Goal: Navigation & Orientation: Understand site structure

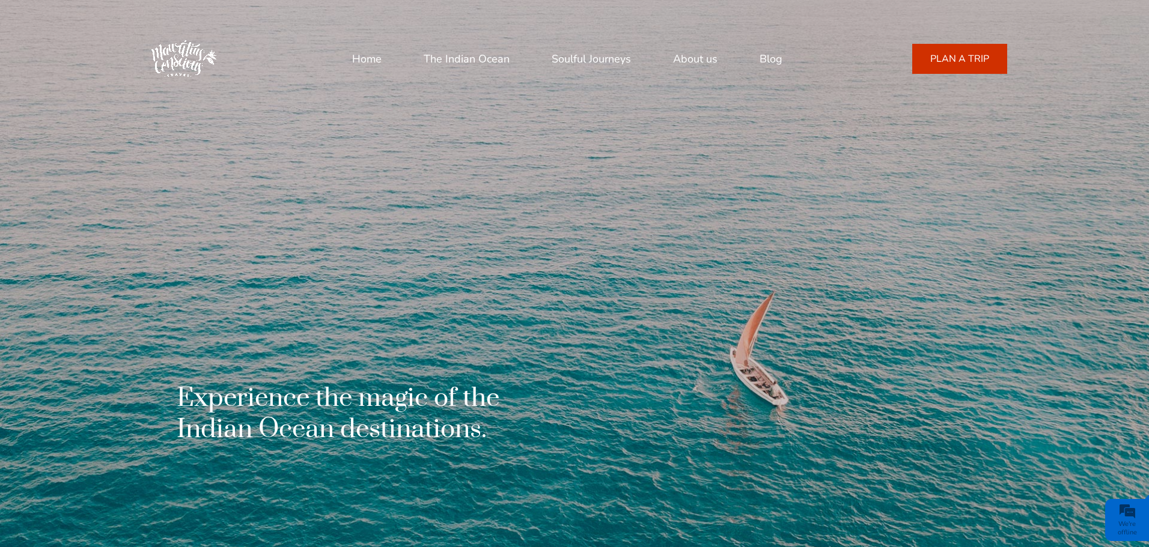
click at [564, 56] on link "Soulful Journeys" at bounding box center [590, 58] width 79 height 29
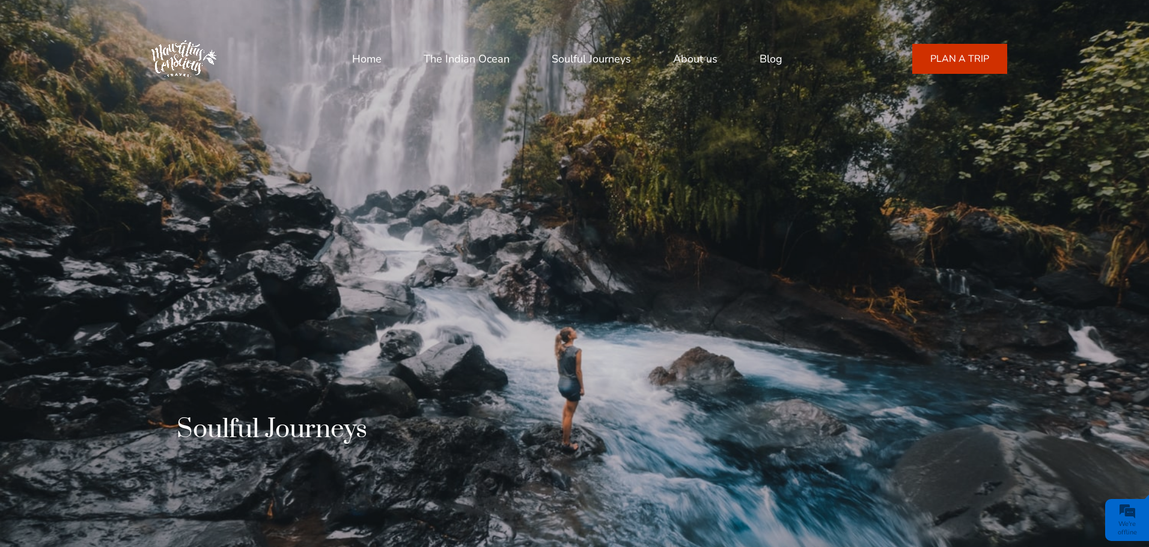
click at [365, 63] on link "Home" at bounding box center [366, 58] width 29 height 29
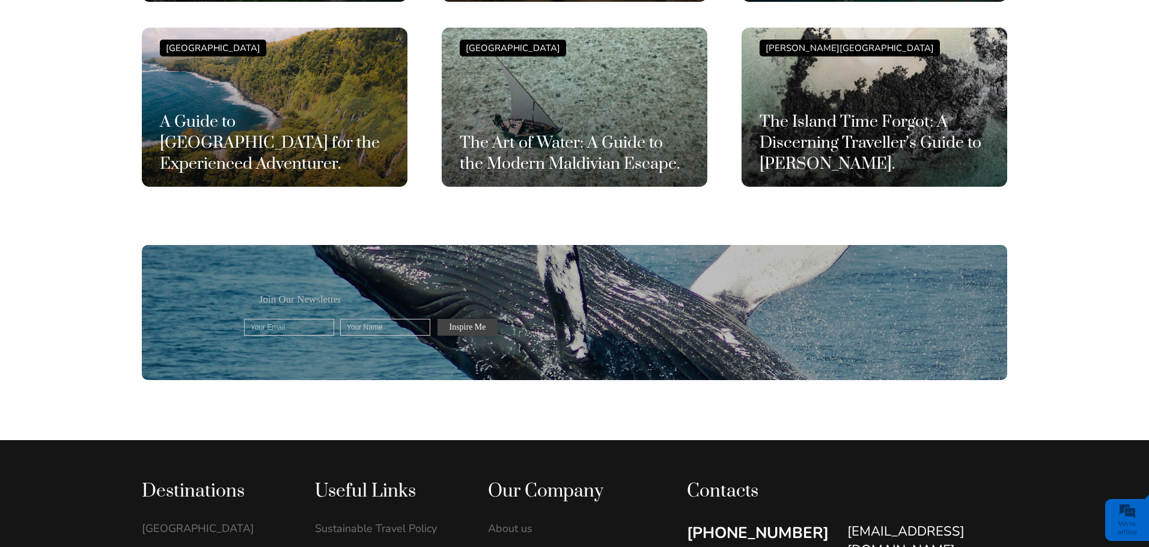
scroll to position [3486, 0]
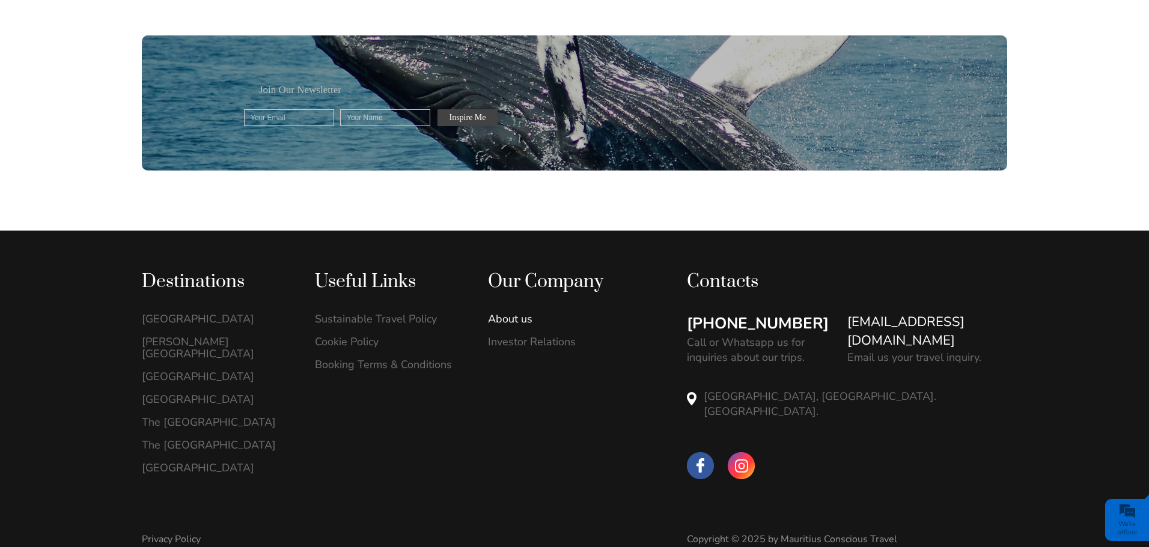
click at [513, 313] on link "About us" at bounding box center [562, 319] width 148 height 12
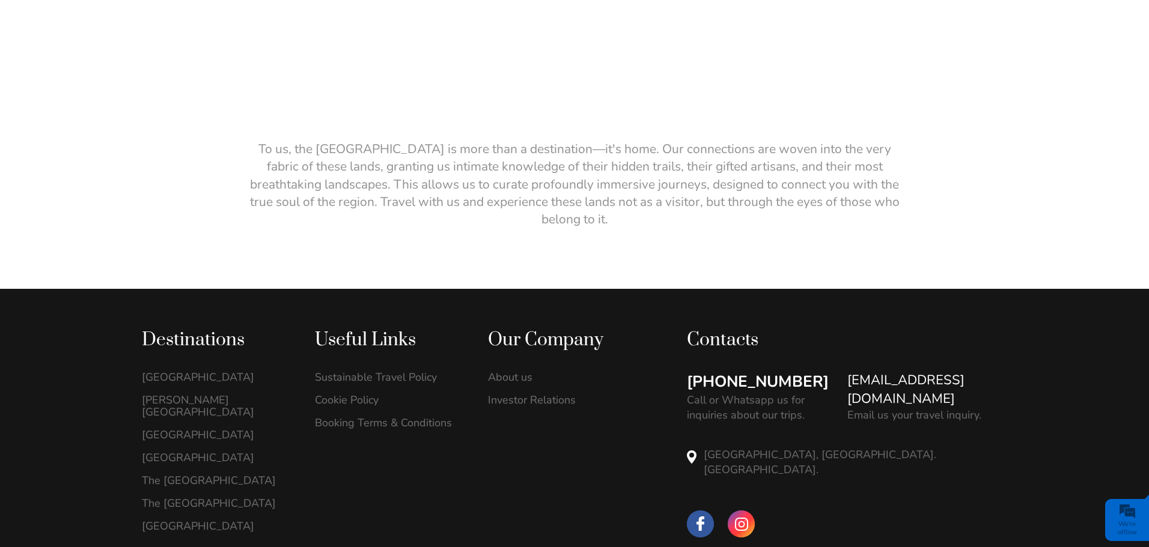
scroll to position [2231, 0]
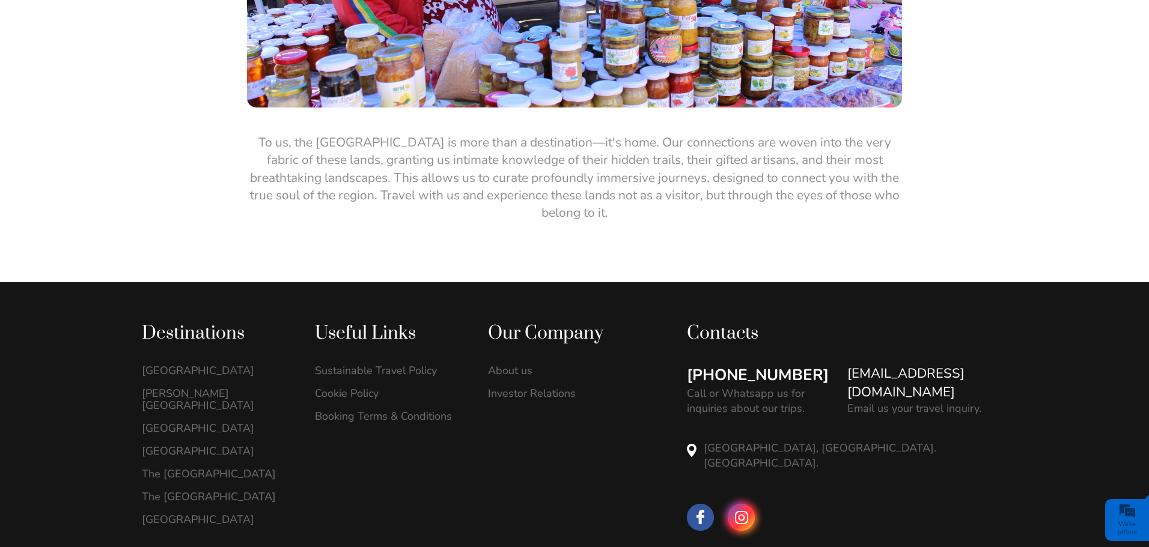
click at [754, 504] on link at bounding box center [740, 517] width 27 height 27
